Goal: Task Accomplishment & Management: Manage account settings

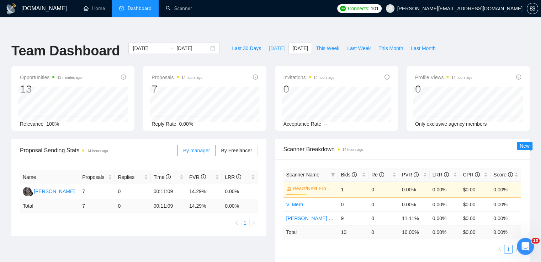
click at [269, 44] on span "[DATE]" at bounding box center [277, 48] width 16 height 8
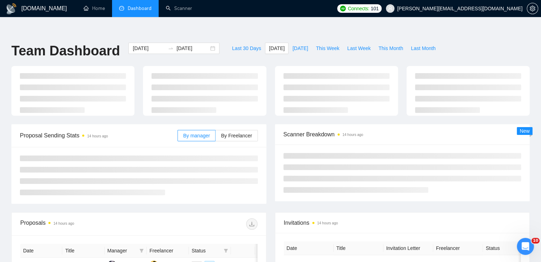
type input "[DATE]"
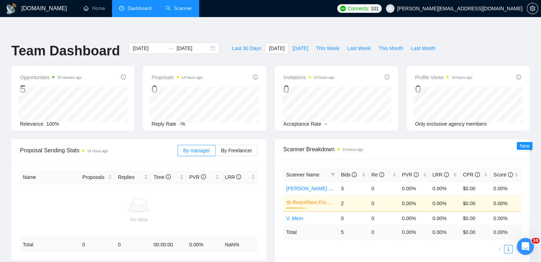
click at [185, 8] on link "Scanner" at bounding box center [179, 8] width 26 height 6
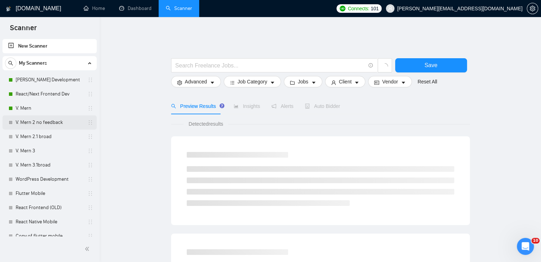
click at [57, 125] on link "V. Mern 2 no feedback" at bounding box center [50, 123] width 68 height 14
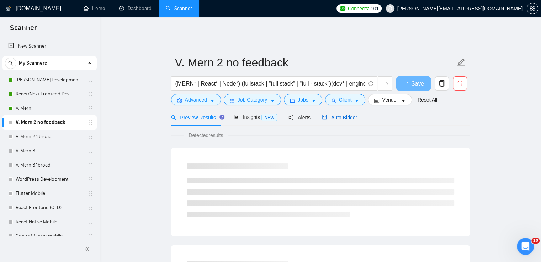
click at [349, 115] on span "Auto Bidder" at bounding box center [339, 118] width 35 height 6
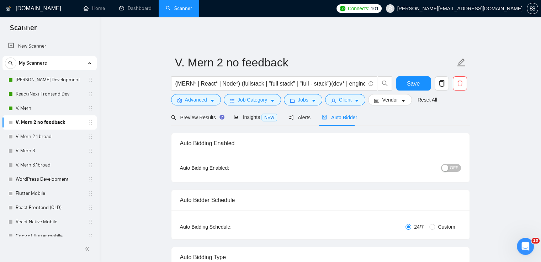
click at [453, 164] on span "OFF" at bounding box center [454, 168] width 9 height 8
click at [405, 83] on button "Save" at bounding box center [413, 83] width 34 height 14
click at [41, 148] on link "V. Mern 3" at bounding box center [50, 151] width 68 height 14
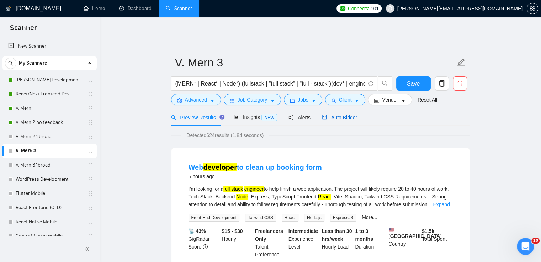
click at [340, 115] on span "Auto Bidder" at bounding box center [339, 118] width 35 height 6
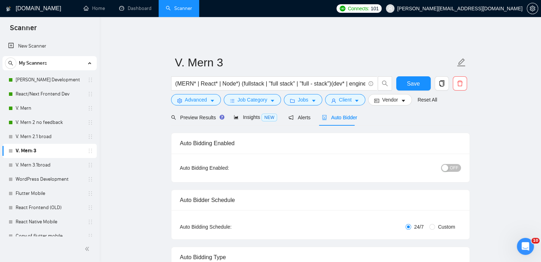
click at [455, 164] on span "OFF" at bounding box center [454, 168] width 9 height 8
click at [414, 79] on span "Save" at bounding box center [413, 83] width 13 height 9
click at [139, 9] on link "Dashboard" at bounding box center [135, 8] width 32 height 6
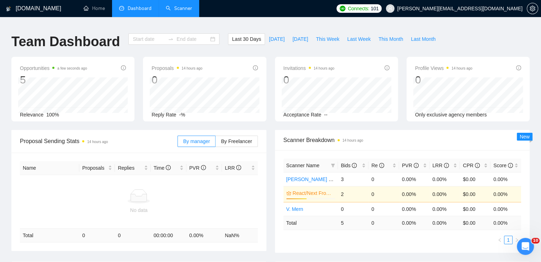
type input "[DATE]"
